Goal: Task Accomplishment & Management: Manage account settings

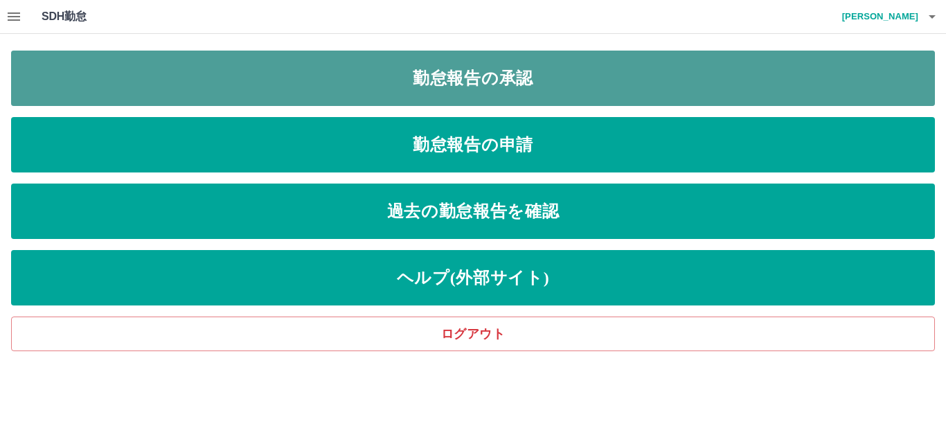
click at [295, 91] on link "勤怠報告の承認" at bounding box center [472, 78] width 923 height 55
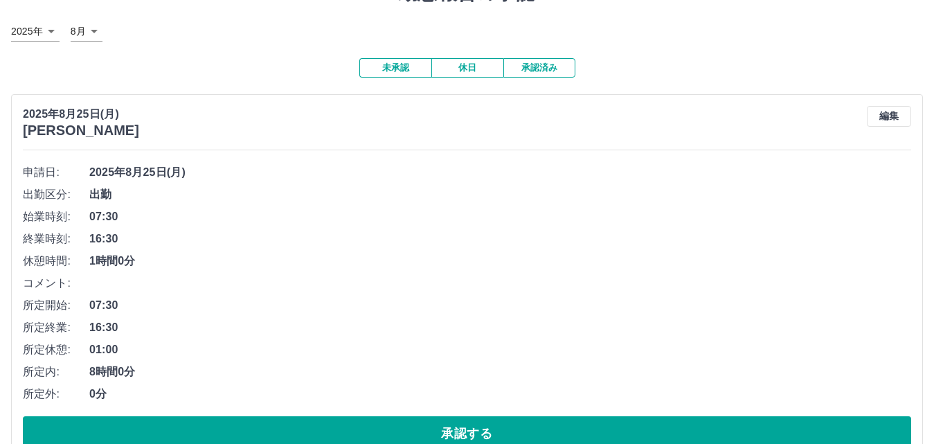
scroll to position [106, 0]
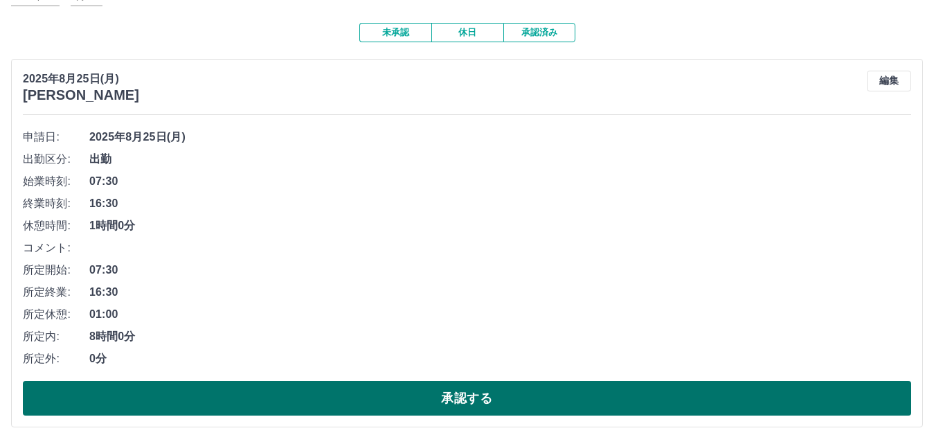
click at [402, 391] on button "承認する" at bounding box center [467, 398] width 888 height 35
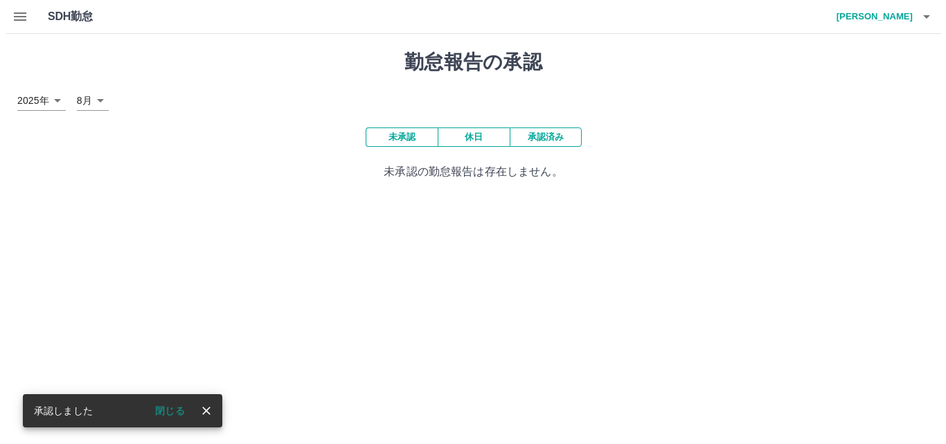
scroll to position [0, 0]
click at [930, 22] on icon "button" at bounding box center [931, 16] width 17 height 17
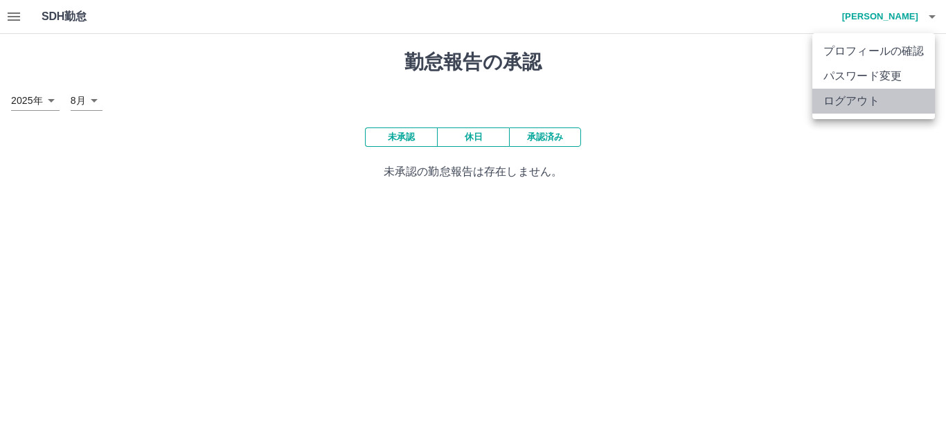
click at [860, 100] on li "ログアウト" at bounding box center [873, 101] width 123 height 25
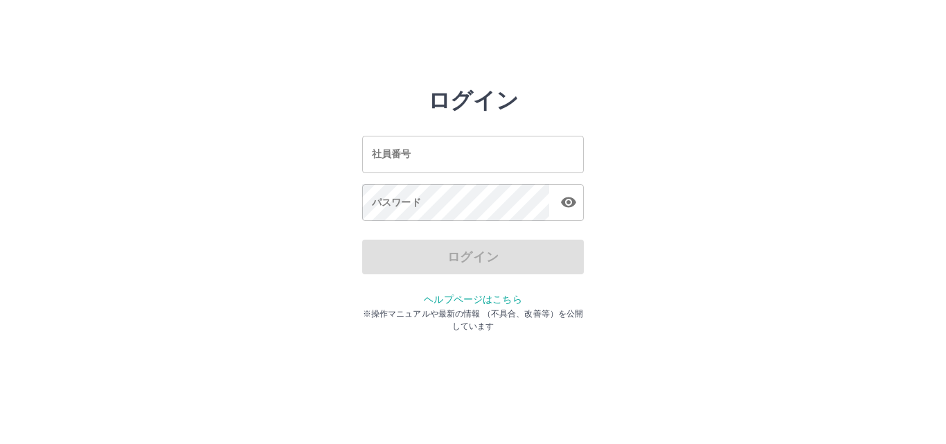
click at [383, 152] on input "社員番号" at bounding box center [473, 154] width 222 height 37
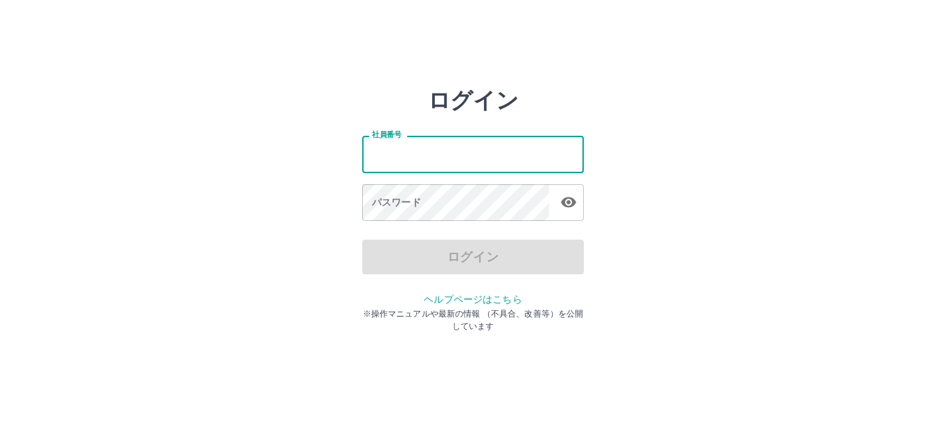
type input "*******"
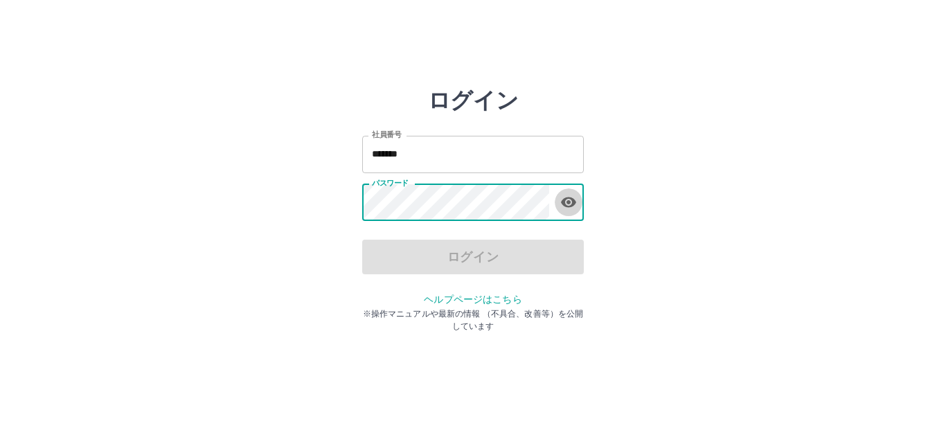
click at [571, 201] on icon "button" at bounding box center [568, 202] width 17 height 17
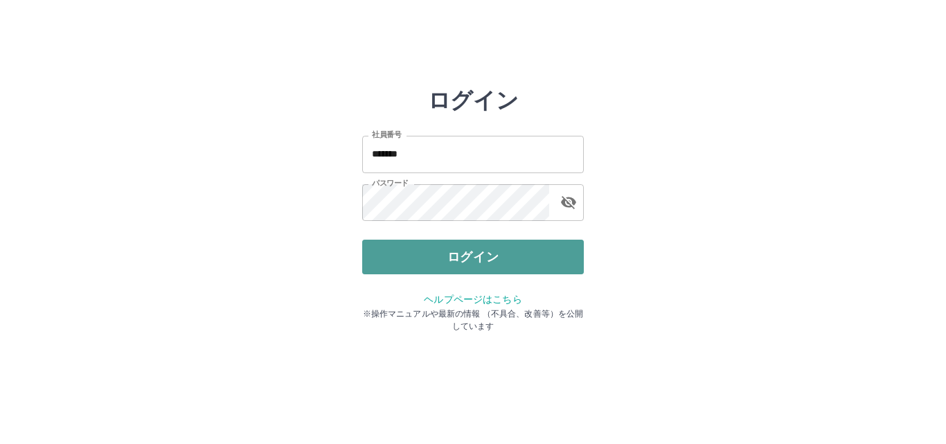
click at [504, 254] on button "ログイン" at bounding box center [473, 257] width 222 height 35
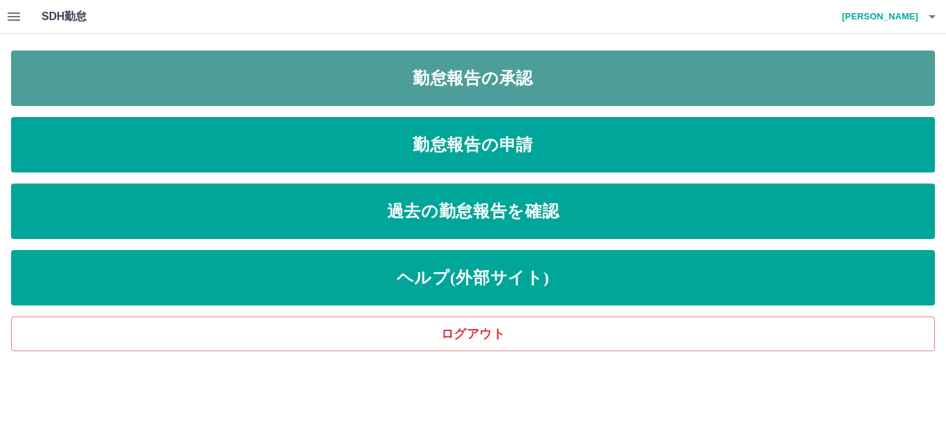
click at [580, 90] on link "勤怠報告の承認" at bounding box center [472, 78] width 923 height 55
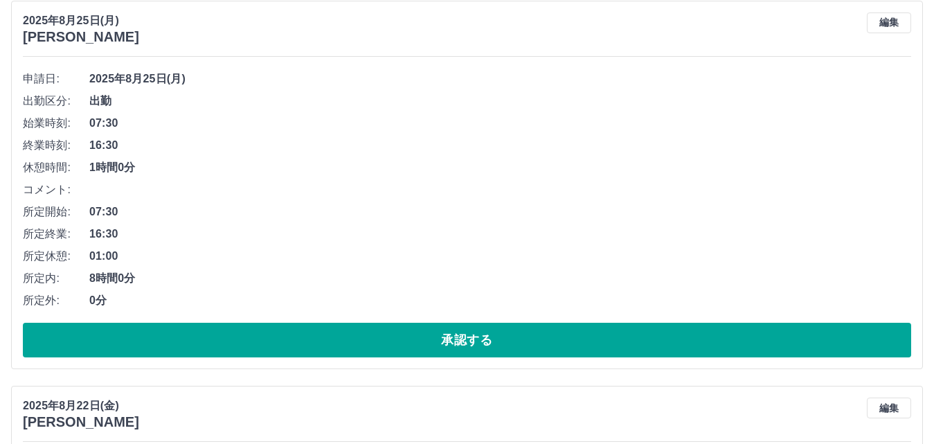
scroll to position [138, 0]
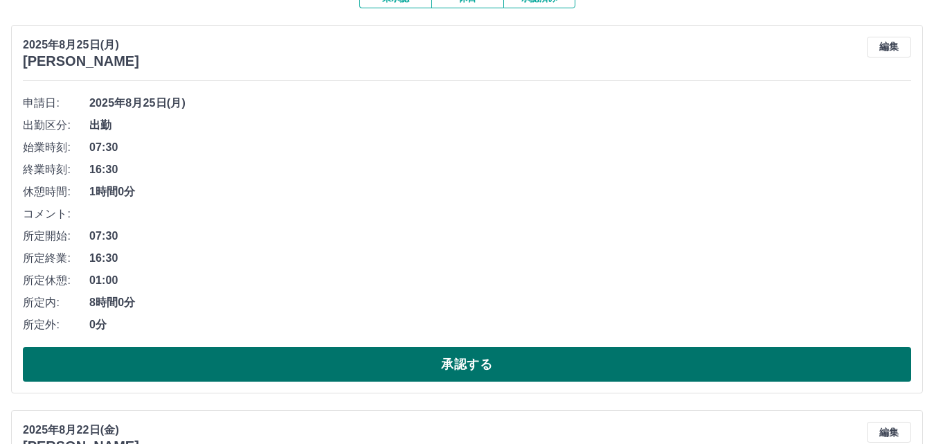
click at [447, 368] on button "承認する" at bounding box center [467, 364] width 888 height 35
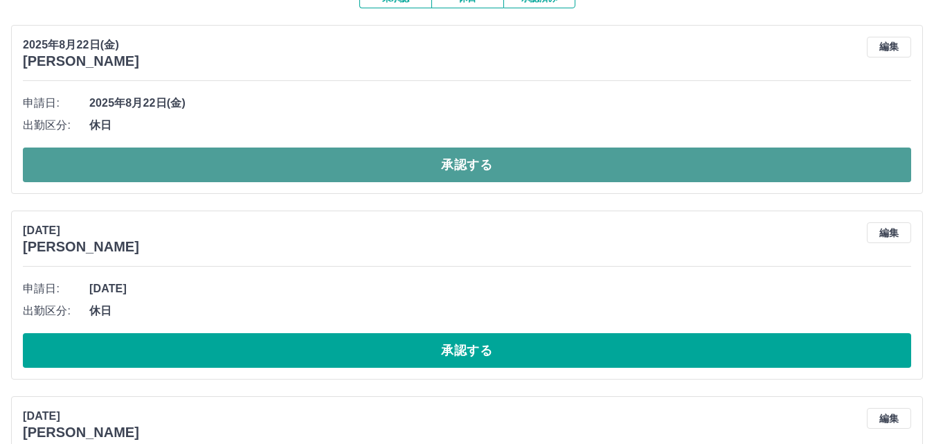
click at [515, 160] on button "承認する" at bounding box center [467, 164] width 888 height 35
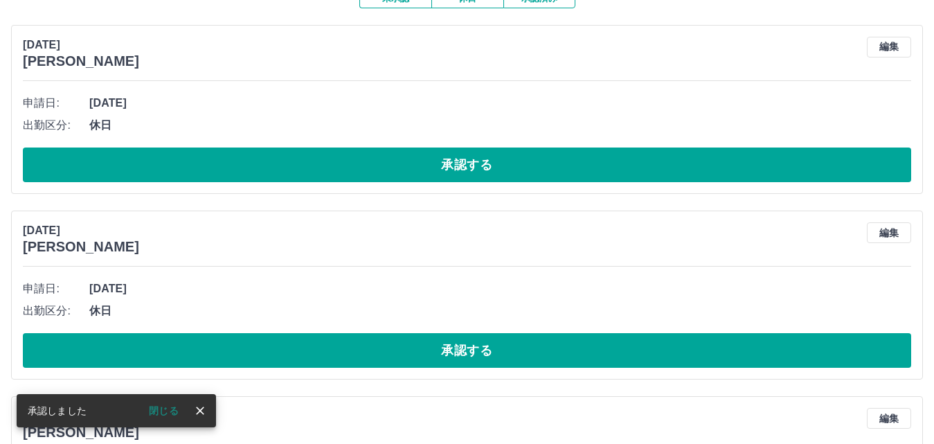
click at [518, 170] on button "承認する" at bounding box center [467, 164] width 888 height 35
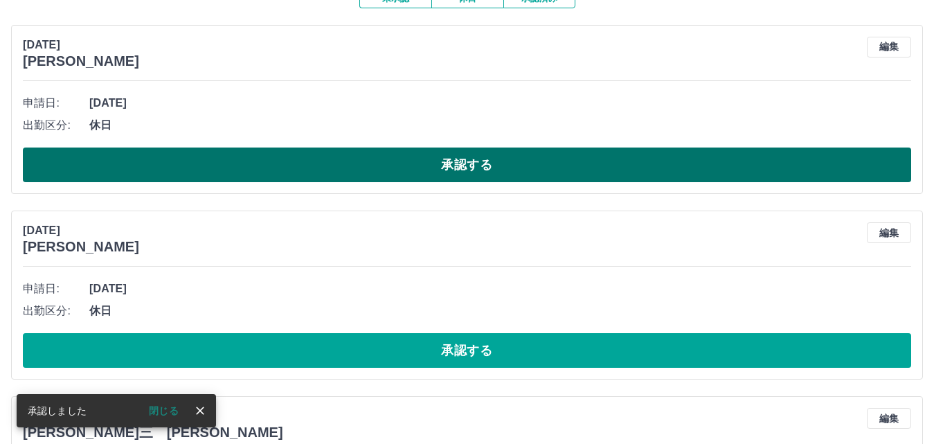
click at [518, 170] on button "承認する" at bounding box center [467, 164] width 888 height 35
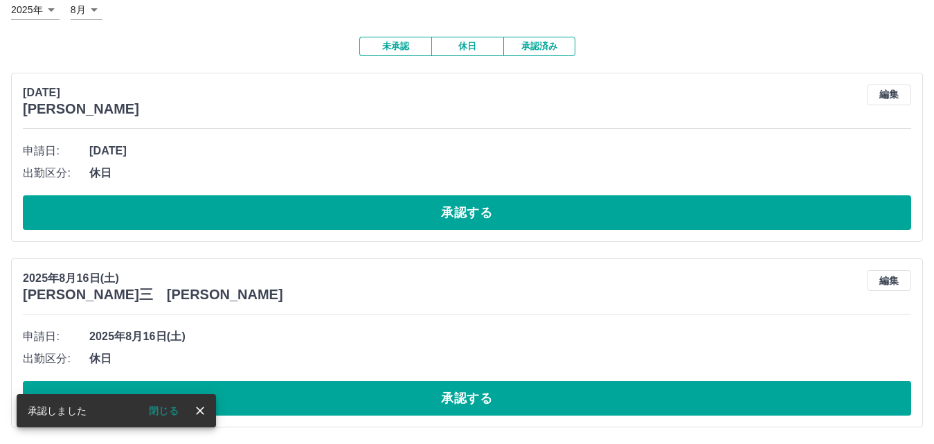
scroll to position [92, 0]
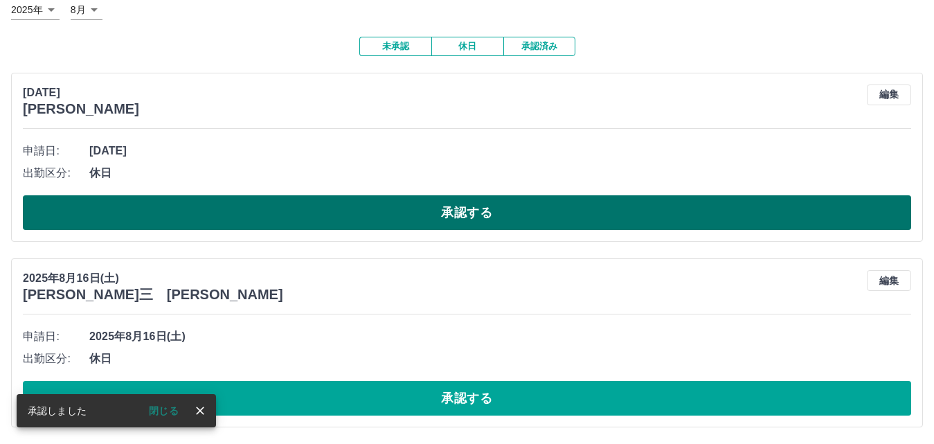
click at [525, 219] on button "承認する" at bounding box center [467, 212] width 888 height 35
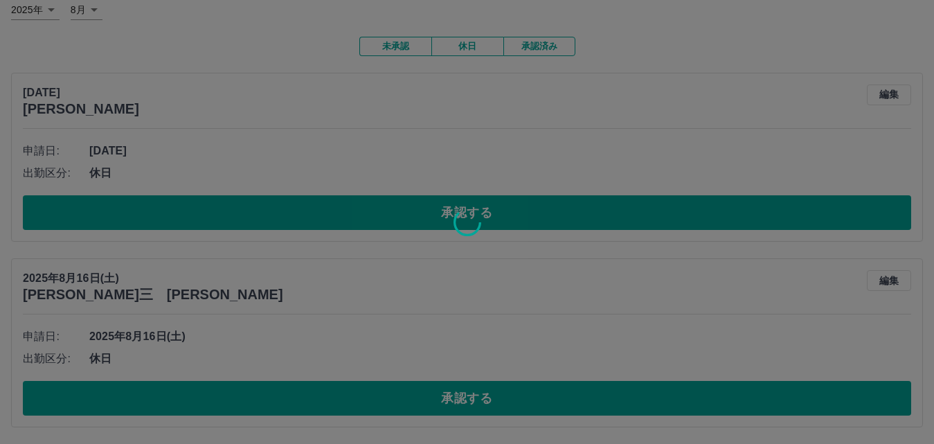
scroll to position [0, 0]
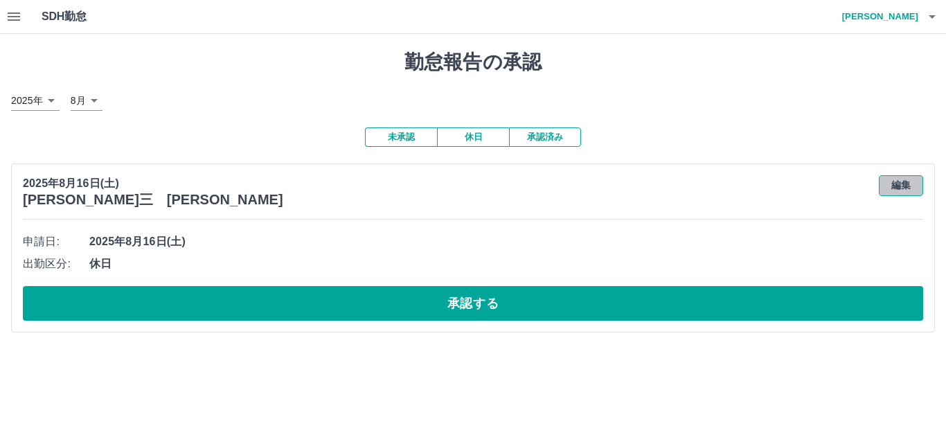
click at [904, 190] on button "編集" at bounding box center [900, 185] width 44 height 21
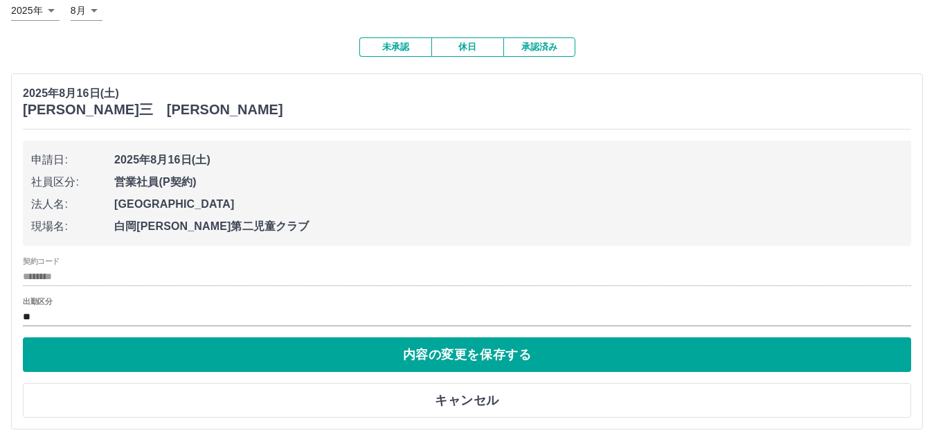
scroll to position [93, 0]
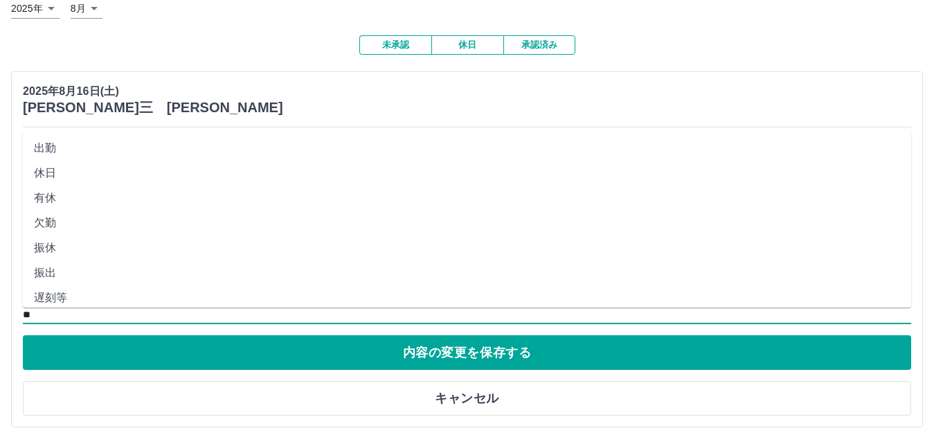
click at [55, 309] on input "**" at bounding box center [467, 314] width 888 height 17
click at [47, 202] on li "有休" at bounding box center [467, 198] width 888 height 25
type input "**"
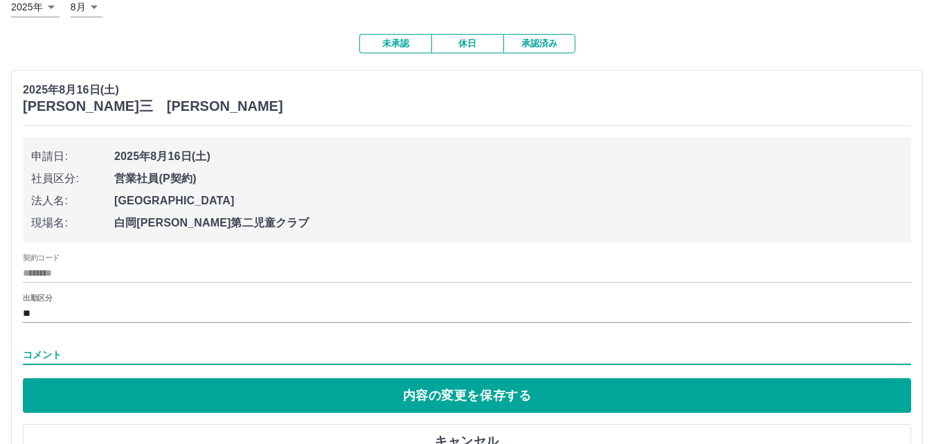
click at [53, 347] on input "コメント" at bounding box center [467, 355] width 888 height 20
type input "****"
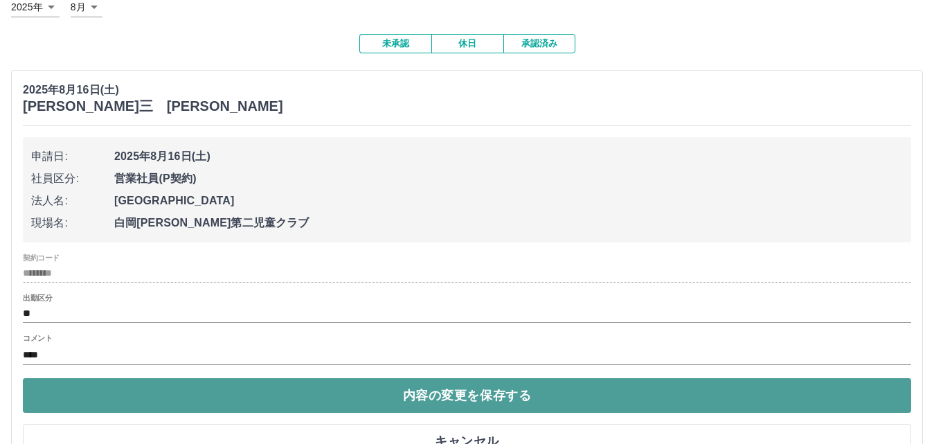
click at [124, 404] on button "内容の変更を保存する" at bounding box center [467, 395] width 888 height 35
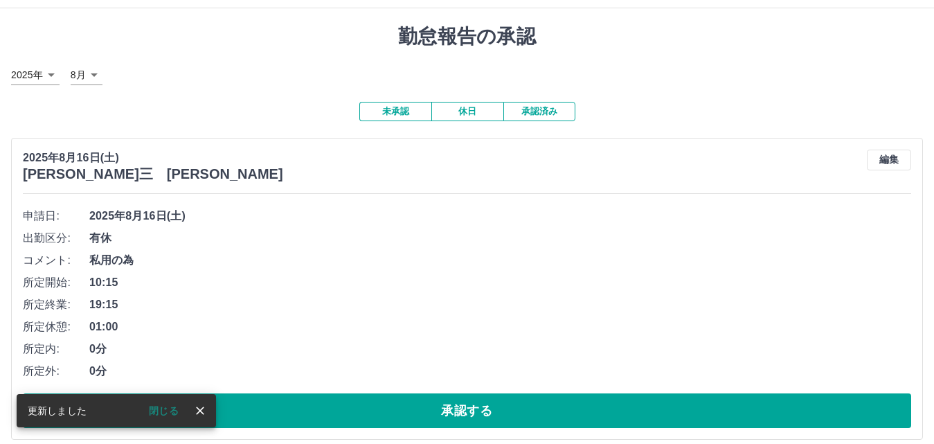
scroll to position [39, 0]
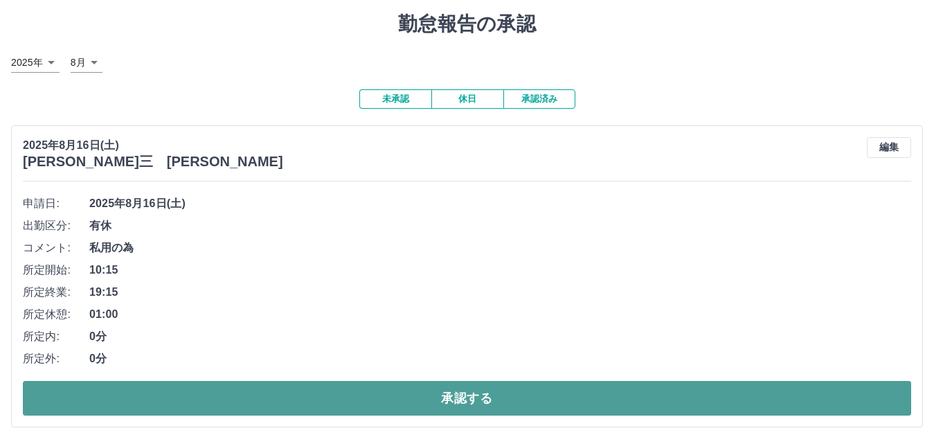
click at [343, 395] on button "承認する" at bounding box center [467, 398] width 888 height 35
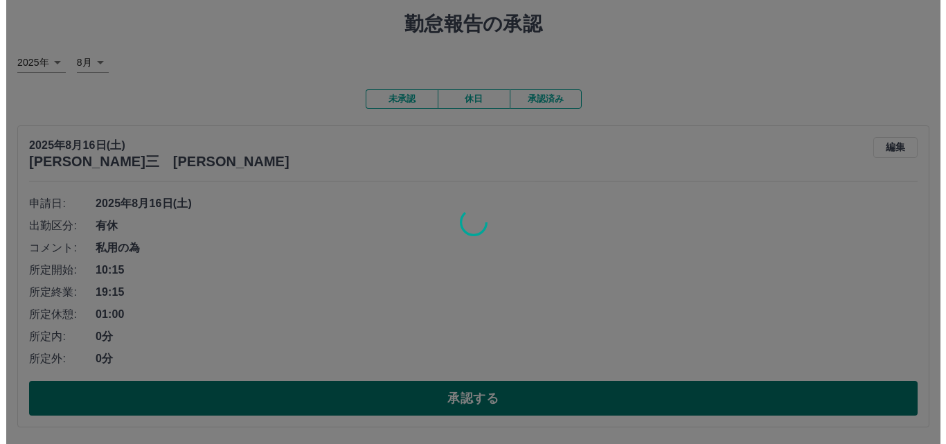
scroll to position [0, 0]
